Goal: Information Seeking & Learning: Learn about a topic

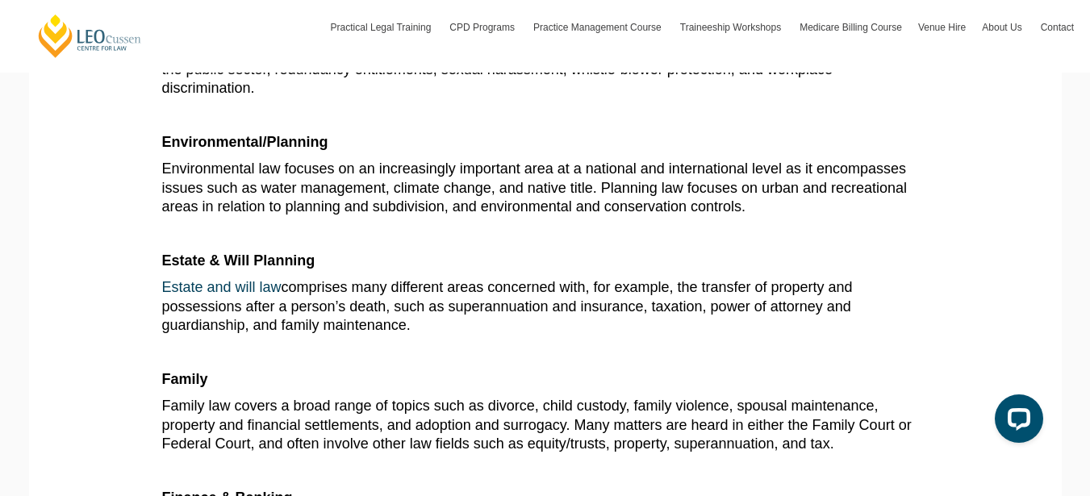
scroll to position [1211, 0]
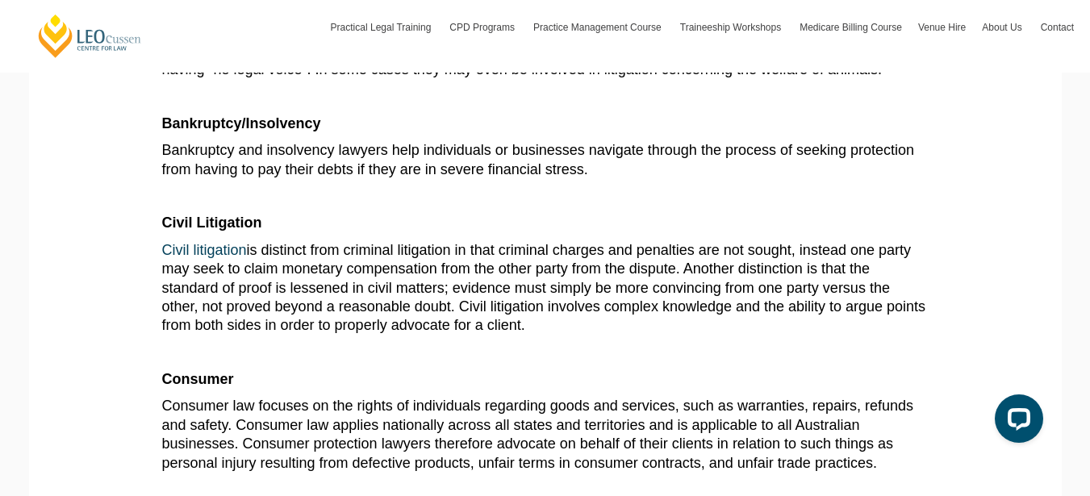
scroll to position [807, 0]
click at [187, 259] on link "Civil litigation" at bounding box center [204, 251] width 85 height 16
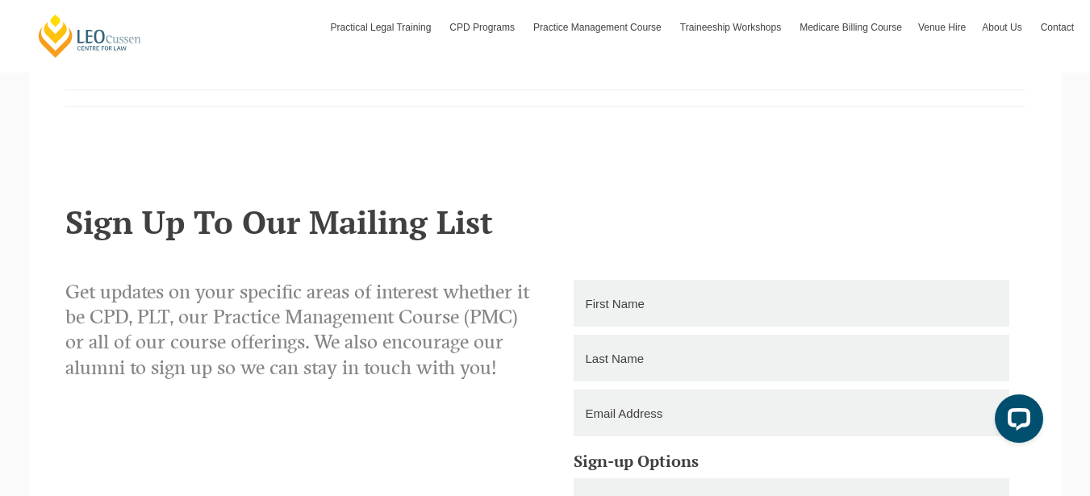
scroll to position [1372, 0]
